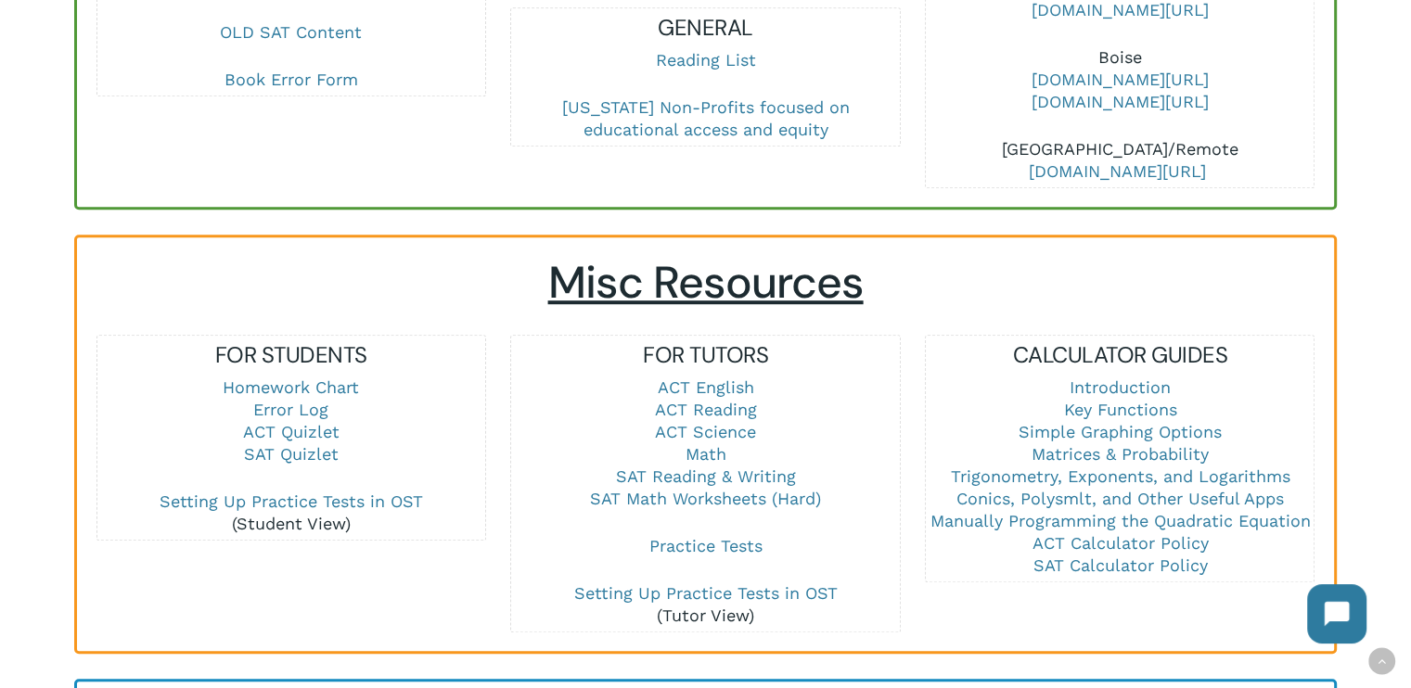
scroll to position [1046, 0]
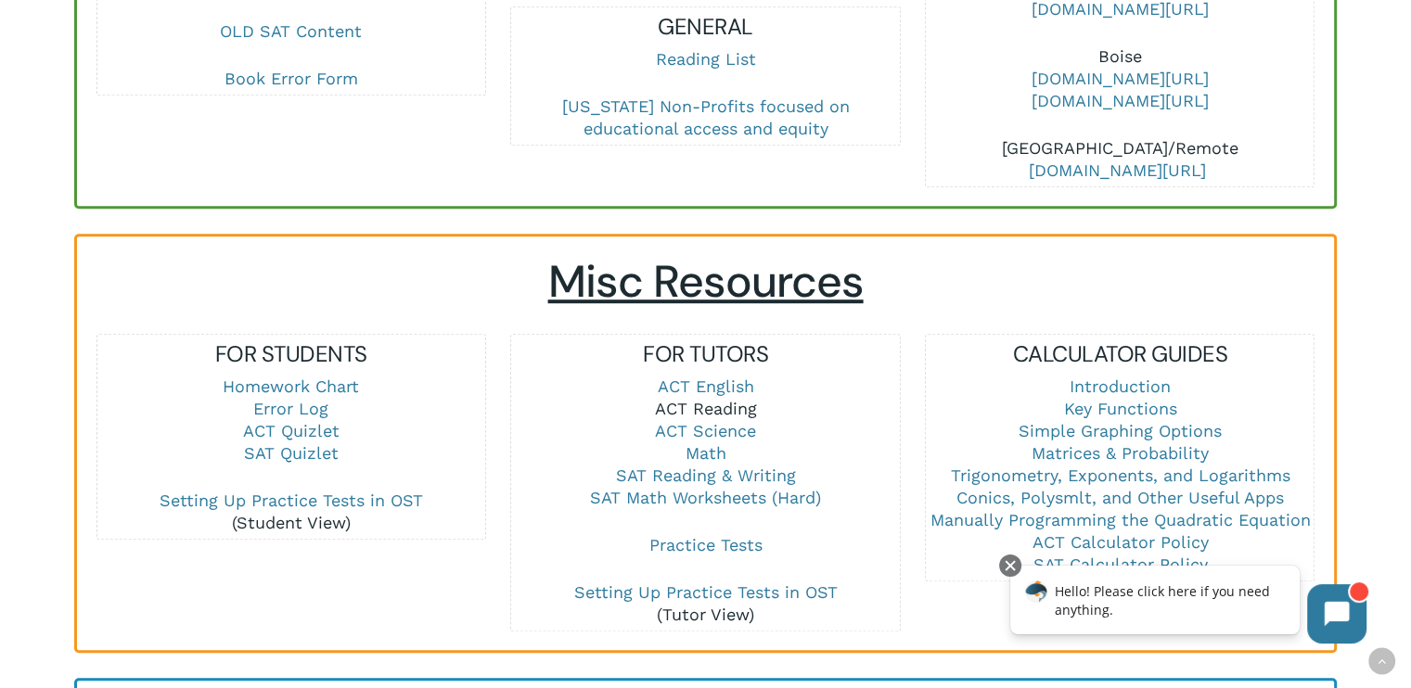
click at [722, 402] on link "ACT Reading" at bounding box center [705, 408] width 102 height 19
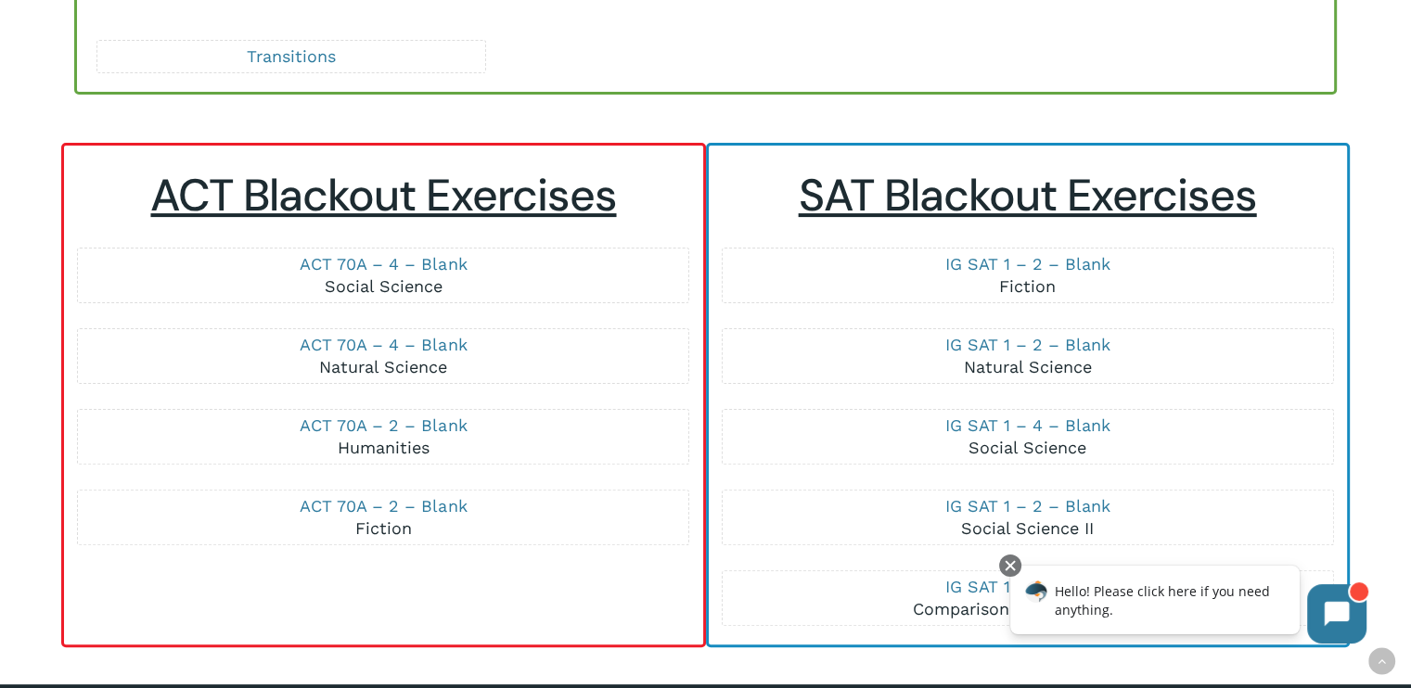
scroll to position [442, 0]
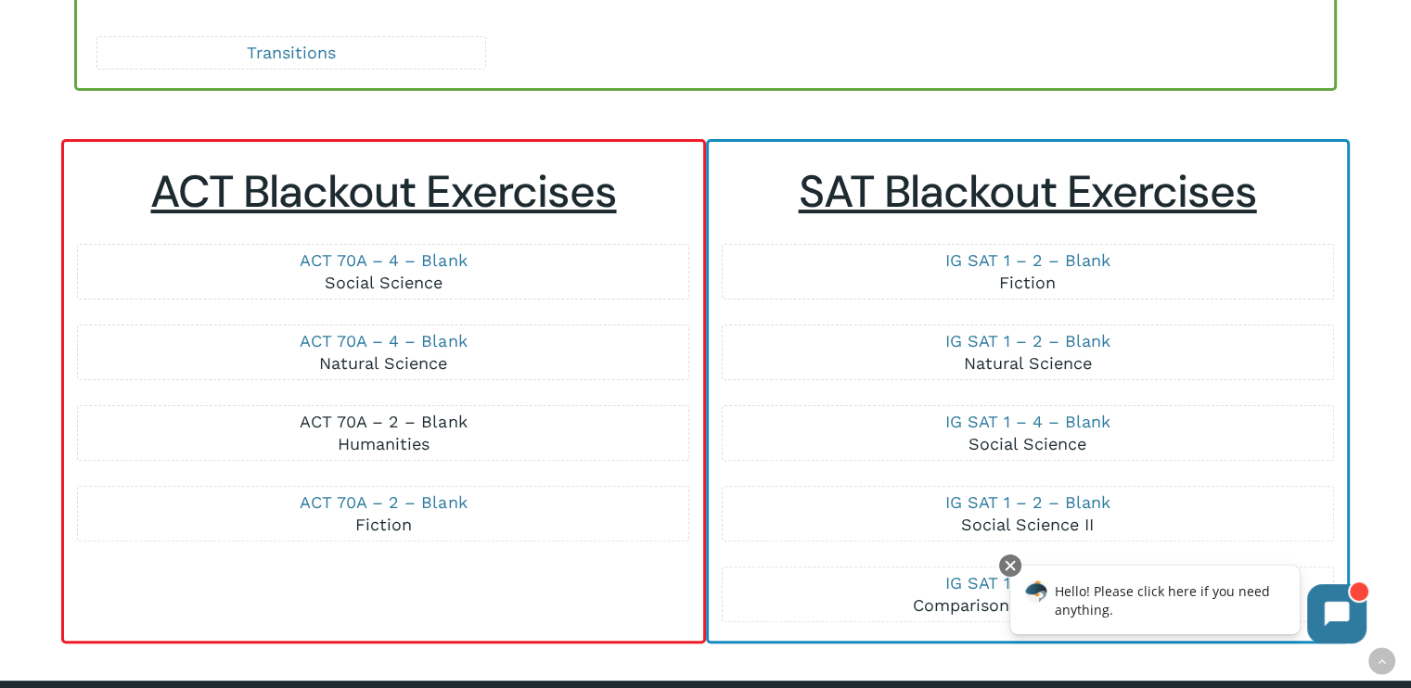
click at [352, 417] on link "ACT 70A – 2 – Blank" at bounding box center [383, 421] width 167 height 19
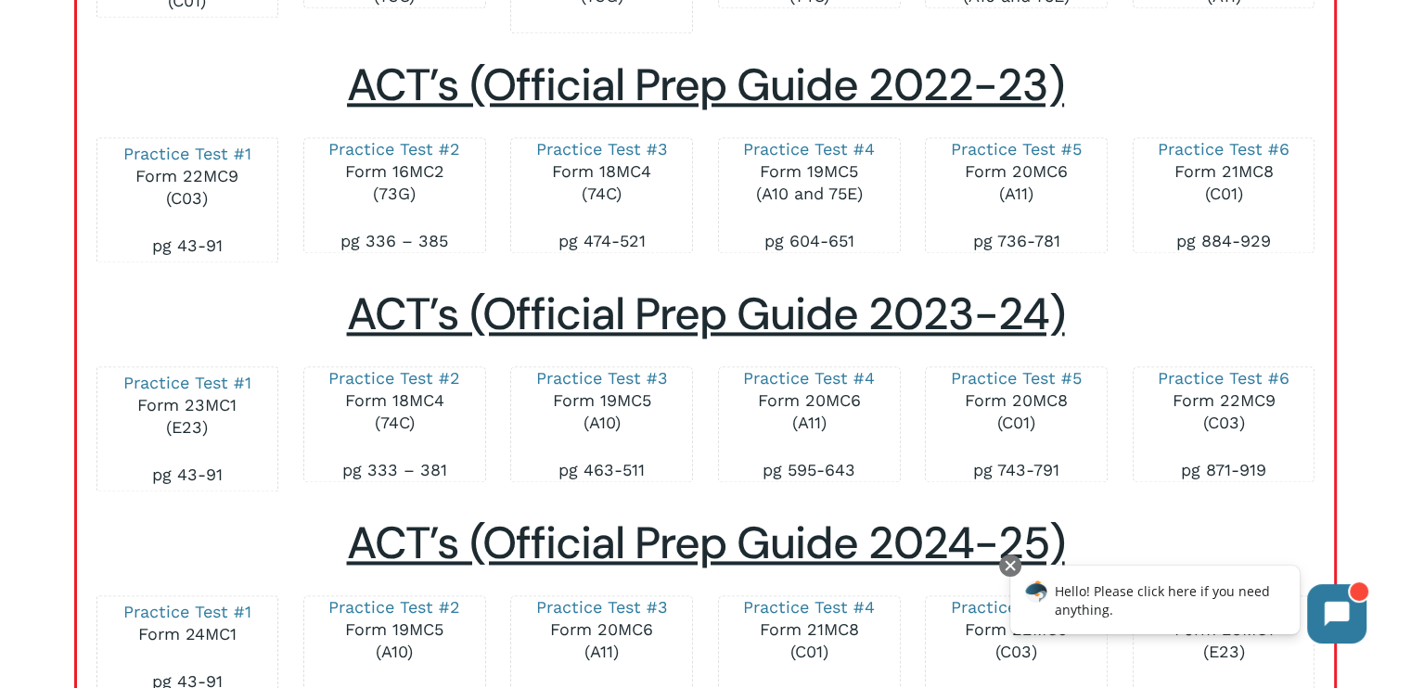
scroll to position [2618, 0]
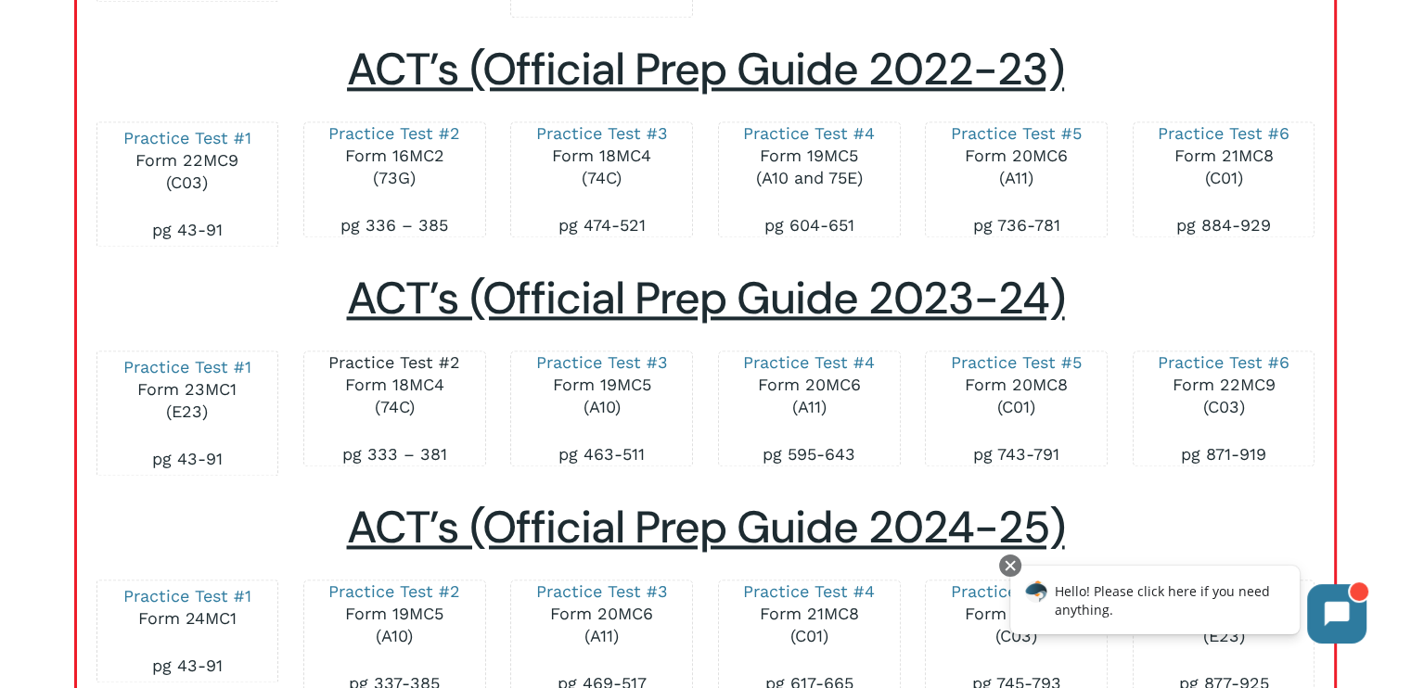
click at [431, 372] on link "Practice Test #2" at bounding box center [394, 362] width 132 height 19
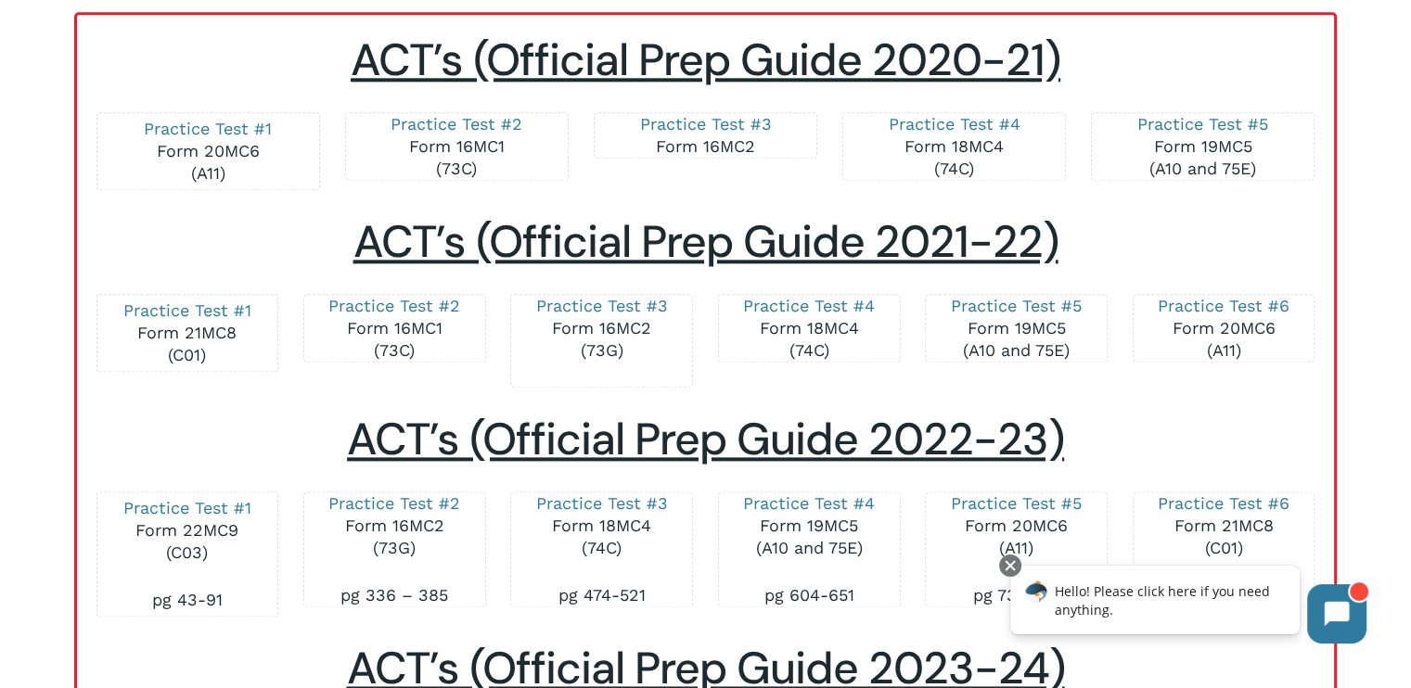
scroll to position [2247, 0]
click at [373, 316] on link "Practice Test #2" at bounding box center [394, 306] width 132 height 19
